Goal: Information Seeking & Learning: Learn about a topic

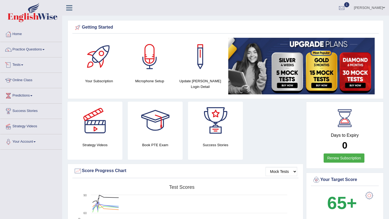
click at [23, 64] on span at bounding box center [22, 64] width 2 height 1
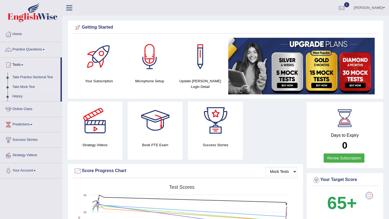
click at [26, 87] on link "Take Mock Test" at bounding box center [35, 87] width 50 height 10
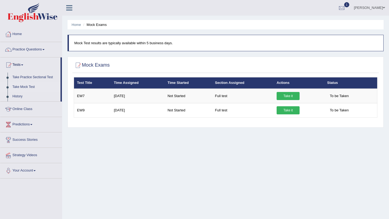
click at [19, 34] on link "Home" at bounding box center [31, 33] width 62 height 13
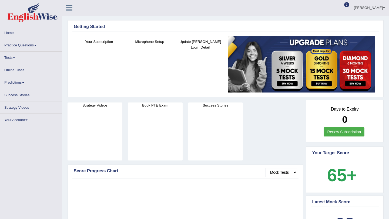
click at [19, 71] on link "Online Class" at bounding box center [31, 69] width 62 height 11
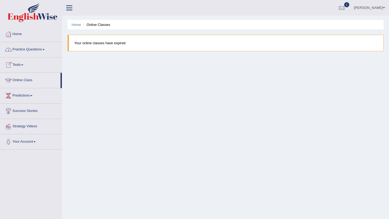
click at [25, 49] on link "Practice Questions" at bounding box center [31, 48] width 62 height 13
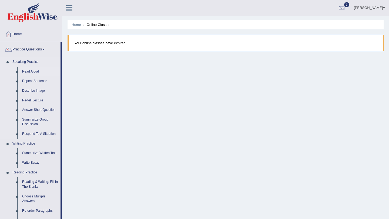
click at [33, 71] on link "Read Aloud" at bounding box center [40, 72] width 41 height 10
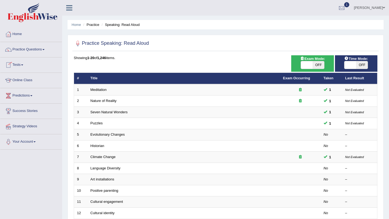
click at [28, 80] on link "Online Class" at bounding box center [31, 79] width 62 height 13
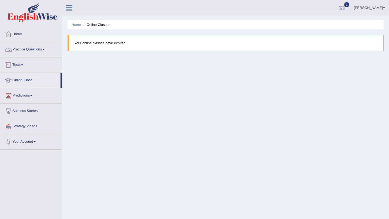
click at [33, 49] on link "Practice Questions" at bounding box center [31, 48] width 62 height 13
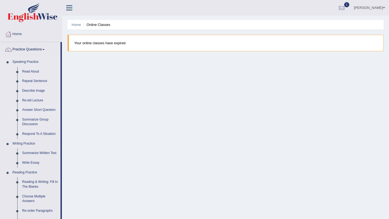
click at [36, 109] on link "Answer Short Question" at bounding box center [40, 110] width 41 height 10
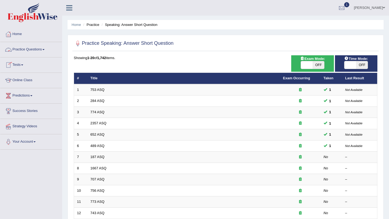
click at [22, 48] on link "Practice Questions" at bounding box center [31, 48] width 62 height 13
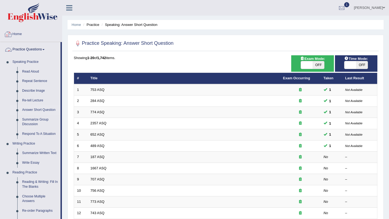
click at [19, 33] on link "Home" at bounding box center [31, 33] width 62 height 13
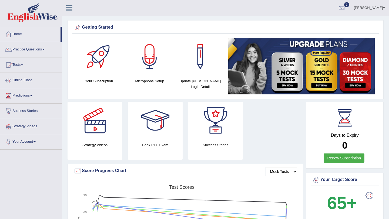
click at [22, 81] on link "Online Class" at bounding box center [31, 79] width 62 height 13
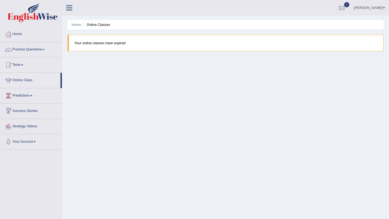
click at [27, 95] on link "Predictions" at bounding box center [31, 94] width 62 height 13
click at [27, 108] on link "Latest Predictions" at bounding box center [35, 108] width 50 height 10
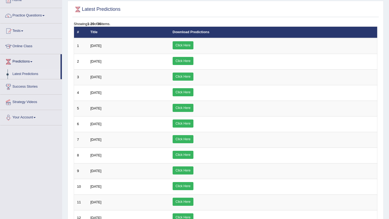
scroll to position [36, 0]
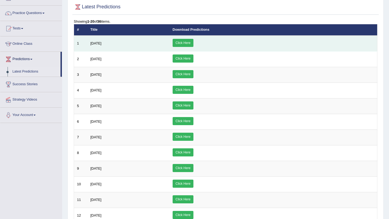
click at [193, 44] on link "Click Here" at bounding box center [182, 43] width 21 height 8
